Goal: Task Accomplishment & Management: Use online tool/utility

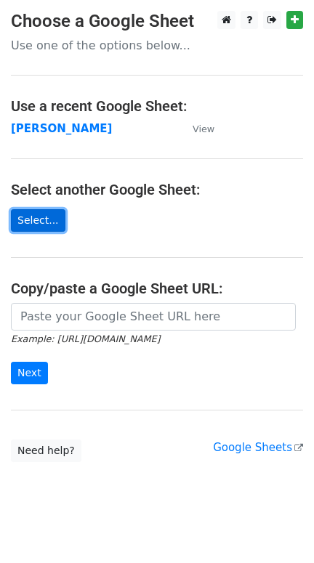
click at [55, 220] on link "Select..." at bounding box center [38, 220] width 54 height 23
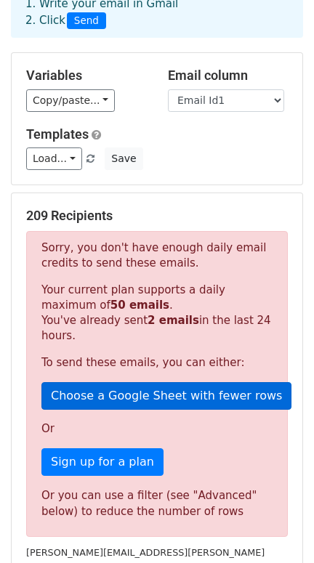
scroll to position [181, 0]
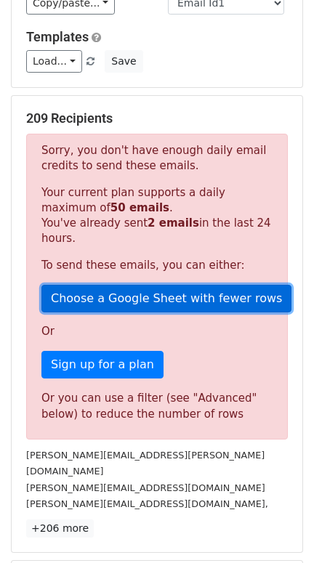
click at [166, 291] on link "Choose a Google Sheet with fewer rows" at bounding box center [166, 299] width 250 height 28
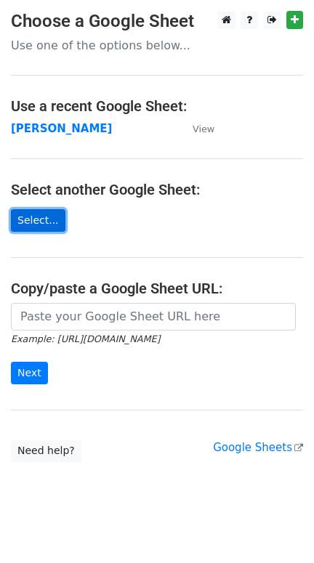
click at [25, 212] on link "Select..." at bounding box center [38, 220] width 54 height 23
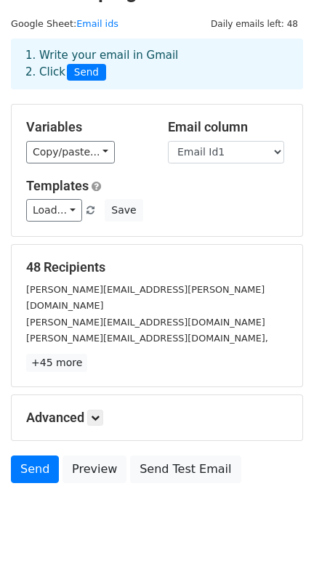
scroll to position [57, 0]
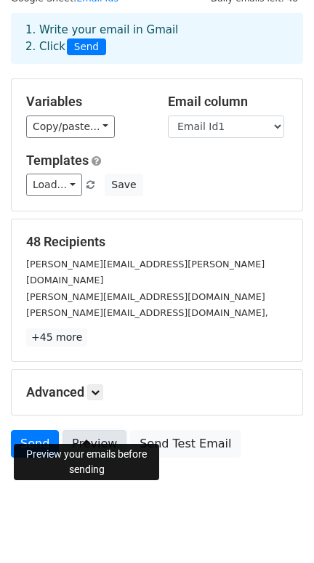
click at [87, 432] on link "Preview" at bounding box center [94, 444] width 64 height 28
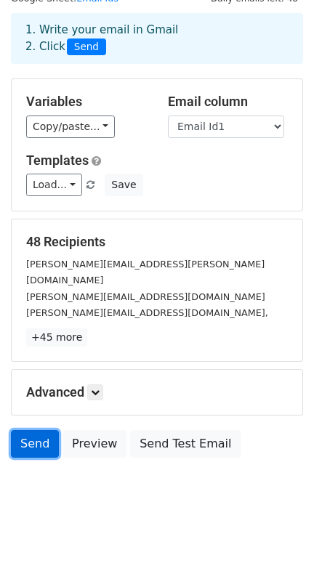
click at [29, 430] on link "Send" at bounding box center [35, 444] width 48 height 28
click at [36, 430] on link "Send" at bounding box center [35, 444] width 48 height 28
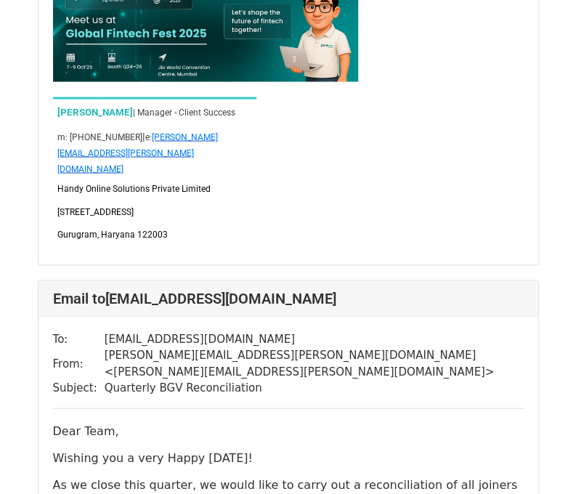
scroll to position [5957, 0]
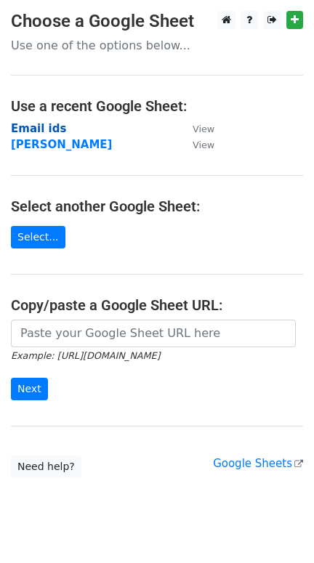
click at [42, 130] on strong "Email ids" at bounding box center [38, 128] width 55 height 13
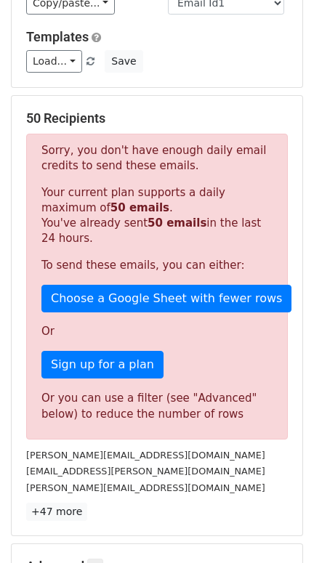
scroll to position [272, 0]
